Goal: Information Seeking & Learning: Learn about a topic

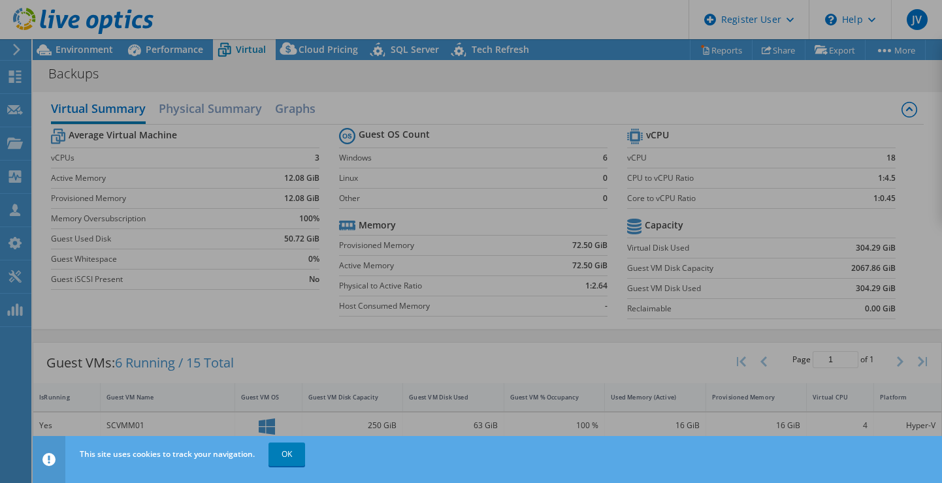
select select "USD"
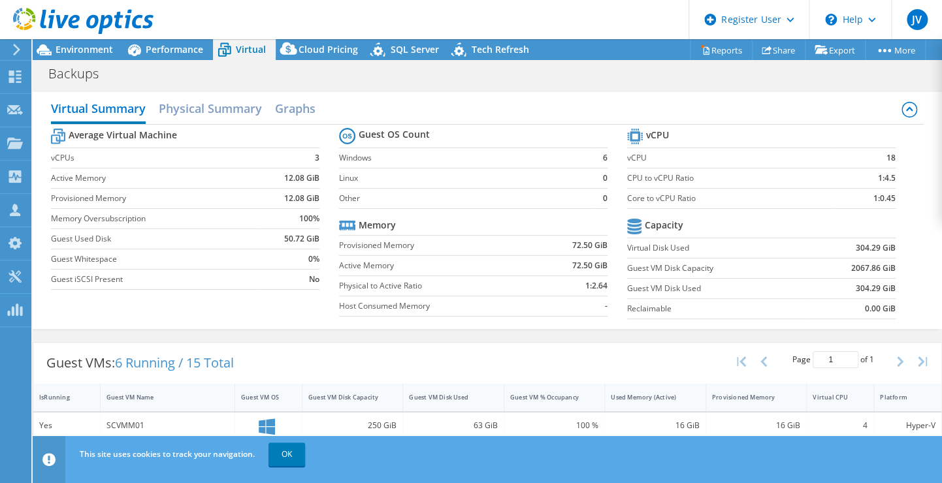
click at [131, 52] on icon at bounding box center [134, 50] width 13 height 12
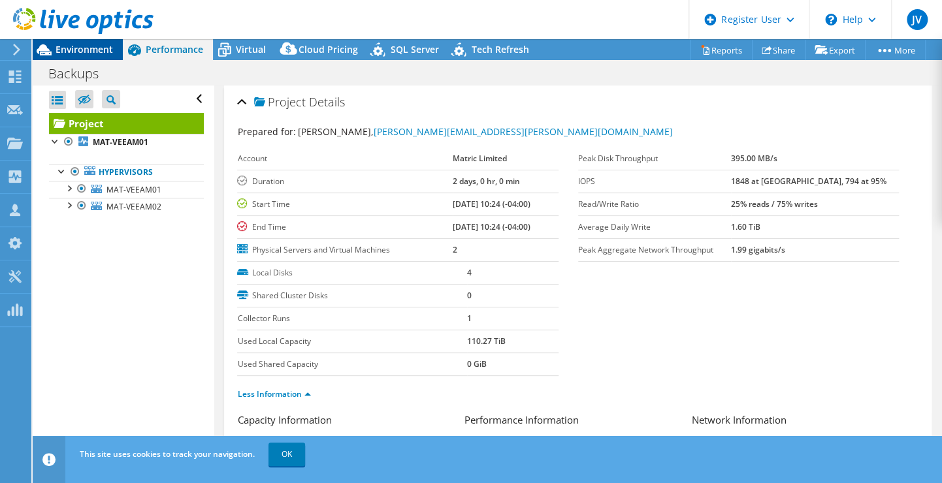
click at [98, 56] on div "Environment" at bounding box center [78, 49] width 90 height 21
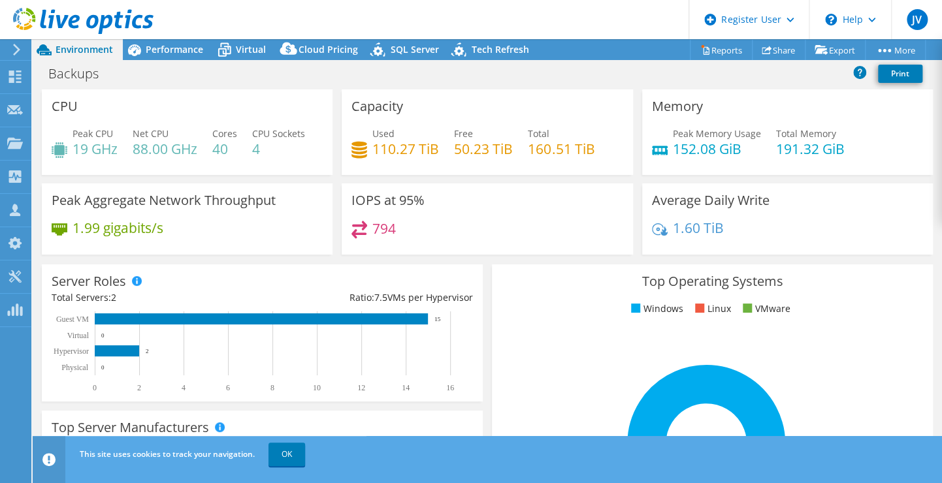
click at [775, 302] on li "VMware" at bounding box center [764, 309] width 51 height 14
click at [841, 293] on div "Top Operating Systems Windows Linux VMware 100.0% Windows Server 2016" at bounding box center [712, 421] width 441 height 313
click at [246, 44] on span "Virtual" at bounding box center [251, 49] width 30 height 12
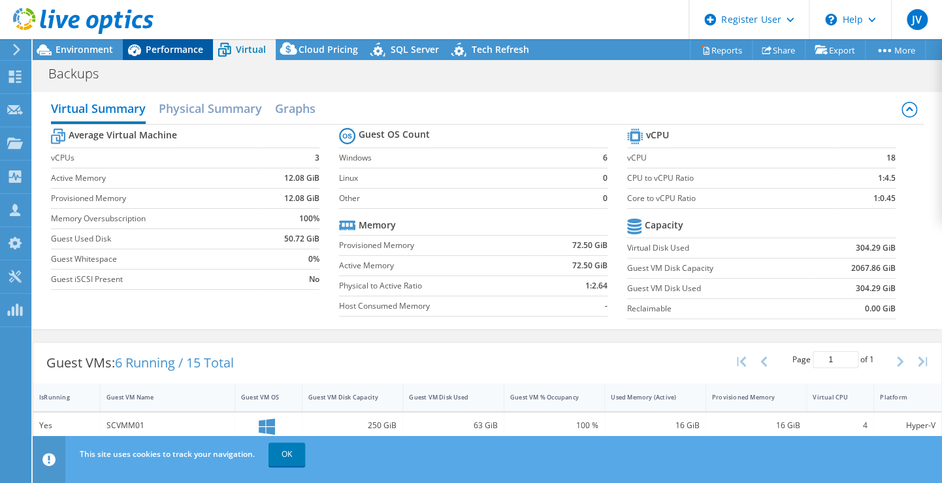
click at [162, 56] on div "Performance" at bounding box center [168, 49] width 90 height 21
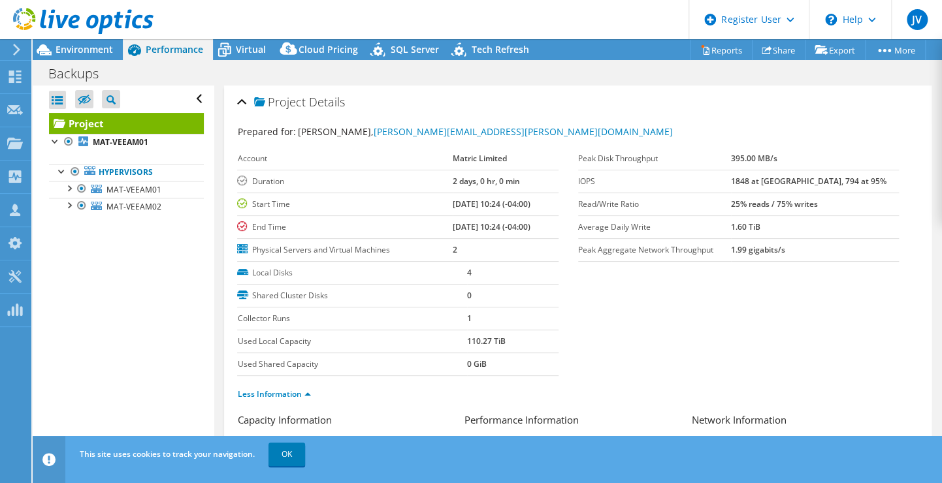
click at [86, 40] on div at bounding box center [76, 22] width 153 height 44
click at [81, 52] on span "Environment" at bounding box center [84, 49] width 57 height 12
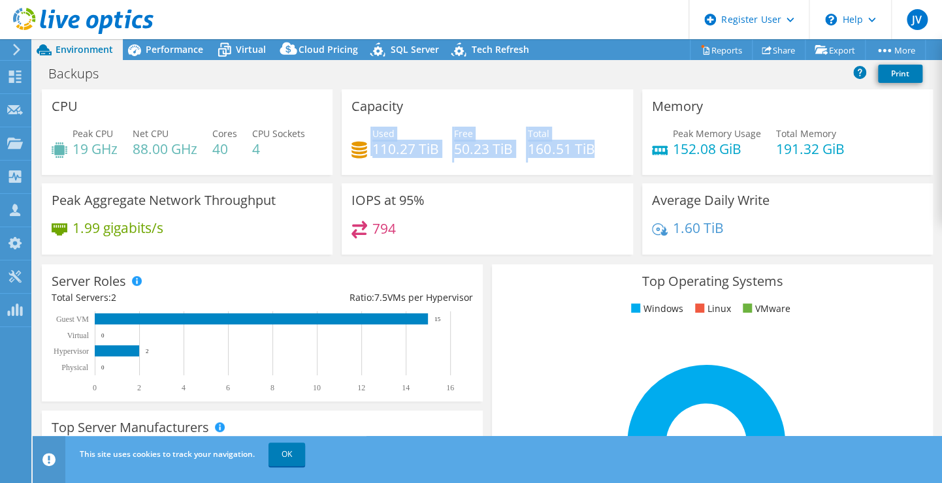
drag, startPoint x: 366, startPoint y: 148, endPoint x: 590, endPoint y: 152, distance: 223.4
click at [590, 152] on div "Used 110.27 TiB Free 50.23 TiB Total 160.51 TiB" at bounding box center [486, 148] width 271 height 42
copy div "Used 110.27 TiB Free 50.23 TiB Total 160.51 TiB"
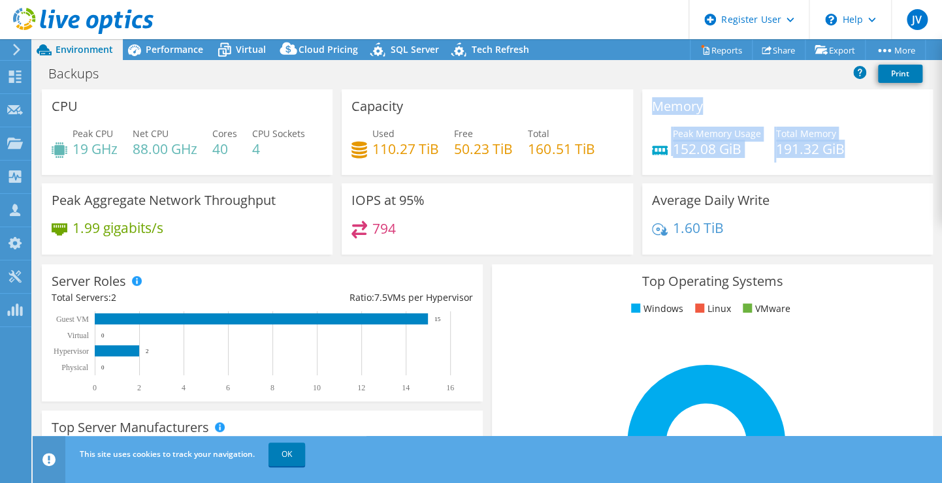
drag, startPoint x: 643, startPoint y: 101, endPoint x: 896, endPoint y: 152, distance: 257.9
click at [896, 152] on div "Memory Peak Memory Usage 152.08 GiB Total Memory 191.32 GiB" at bounding box center [787, 132] width 291 height 86
copy div "Memory Peak Memory Usage 152.08 GiB Total Memory 191.32 GiB"
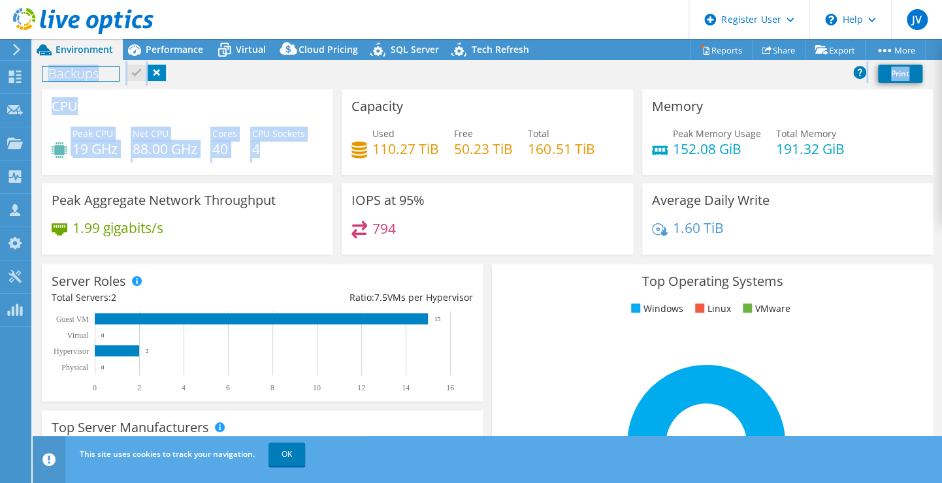
drag, startPoint x: 284, startPoint y: 149, endPoint x: 58, endPoint y: 106, distance: 230.1
click at [58, 106] on div "CPU Peak CPU 19 GHz Net CPU 88.00 GHz Cores 40 CPU Sockets 4" at bounding box center [187, 132] width 291 height 86
click at [148, 105] on div "CPU Peak CPU 19 GHz Net CPU 88.00 GHz Cores 40 CPU Sockets 4" at bounding box center [187, 132] width 291 height 86
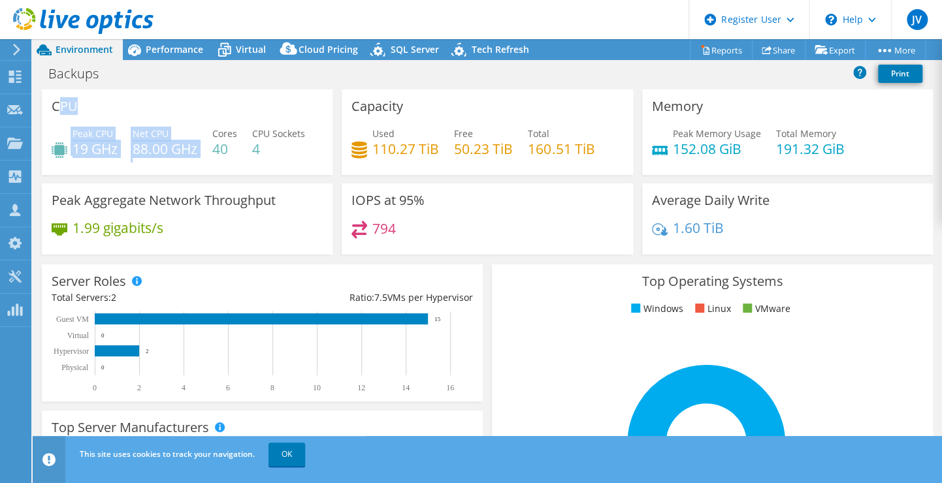
drag, startPoint x: 56, startPoint y: 106, endPoint x: 207, endPoint y: 157, distance: 159.3
click at [207, 157] on div "CPU Peak CPU 19 GHz Net CPU 88.00 GHz Cores 40 CPU Sockets 4" at bounding box center [187, 132] width 291 height 86
drag, startPoint x: 44, startPoint y: 108, endPoint x: 306, endPoint y: 153, distance: 265.8
click at [306, 153] on div "CPU Peak CPU 19 GHz Net CPU 88.00 GHz Cores 40 CPU Sockets 4" at bounding box center [187, 132] width 291 height 86
copy div "CPU Peak CPU 19 GHz Net CPU 88.00 GHz Cores 40 CPU Sockets 4"
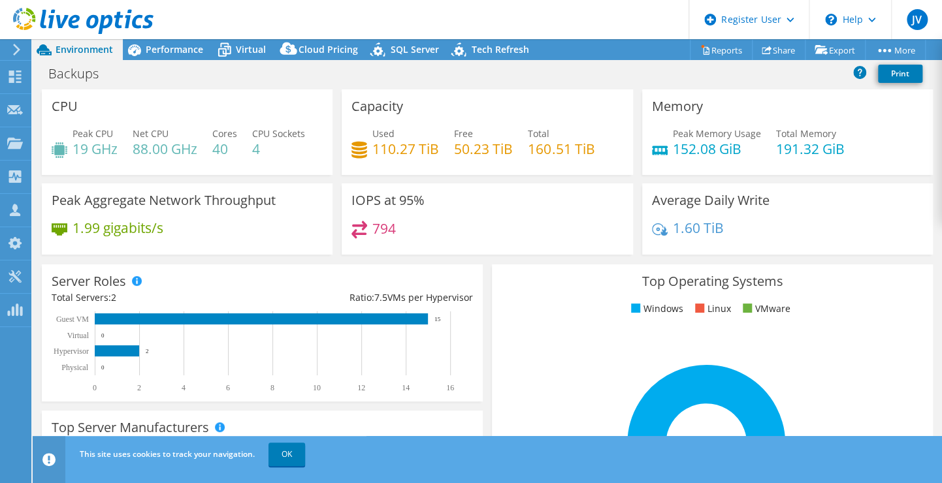
click at [347, 101] on div "Capacity Used 110.27 TiB Free 50.23 TiB Total 160.51 TiB" at bounding box center [487, 132] width 291 height 86
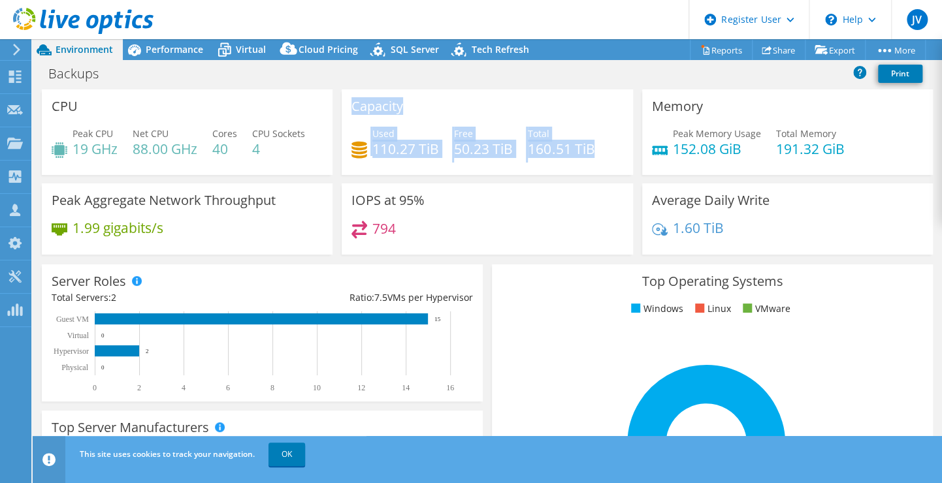
drag, startPoint x: 602, startPoint y: 150, endPoint x: 346, endPoint y: 103, distance: 259.6
click at [346, 103] on div "Capacity Used 110.27 TiB Free 50.23 TiB Total 160.51 TiB" at bounding box center [487, 132] width 291 height 86
copy div "Capacity Used 110.27 TiB Free 50.23 TiB Total 160.51 TiB"
